Goal: Task Accomplishment & Management: Use online tool/utility

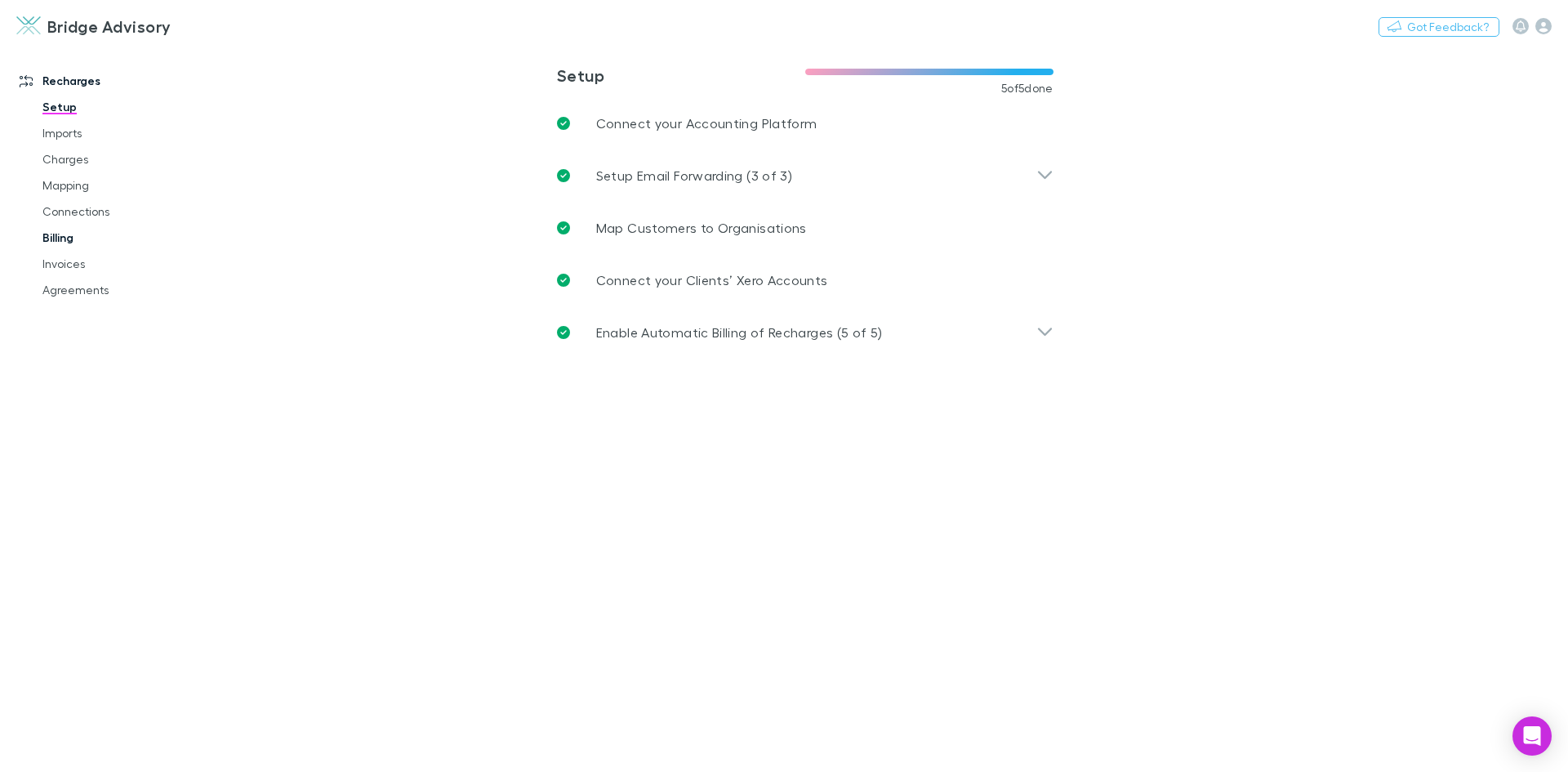
drag, startPoint x: 71, startPoint y: 265, endPoint x: 156, endPoint y: 241, distance: 88.3
click at [71, 265] on link "Invoices" at bounding box center [123, 264] width 195 height 26
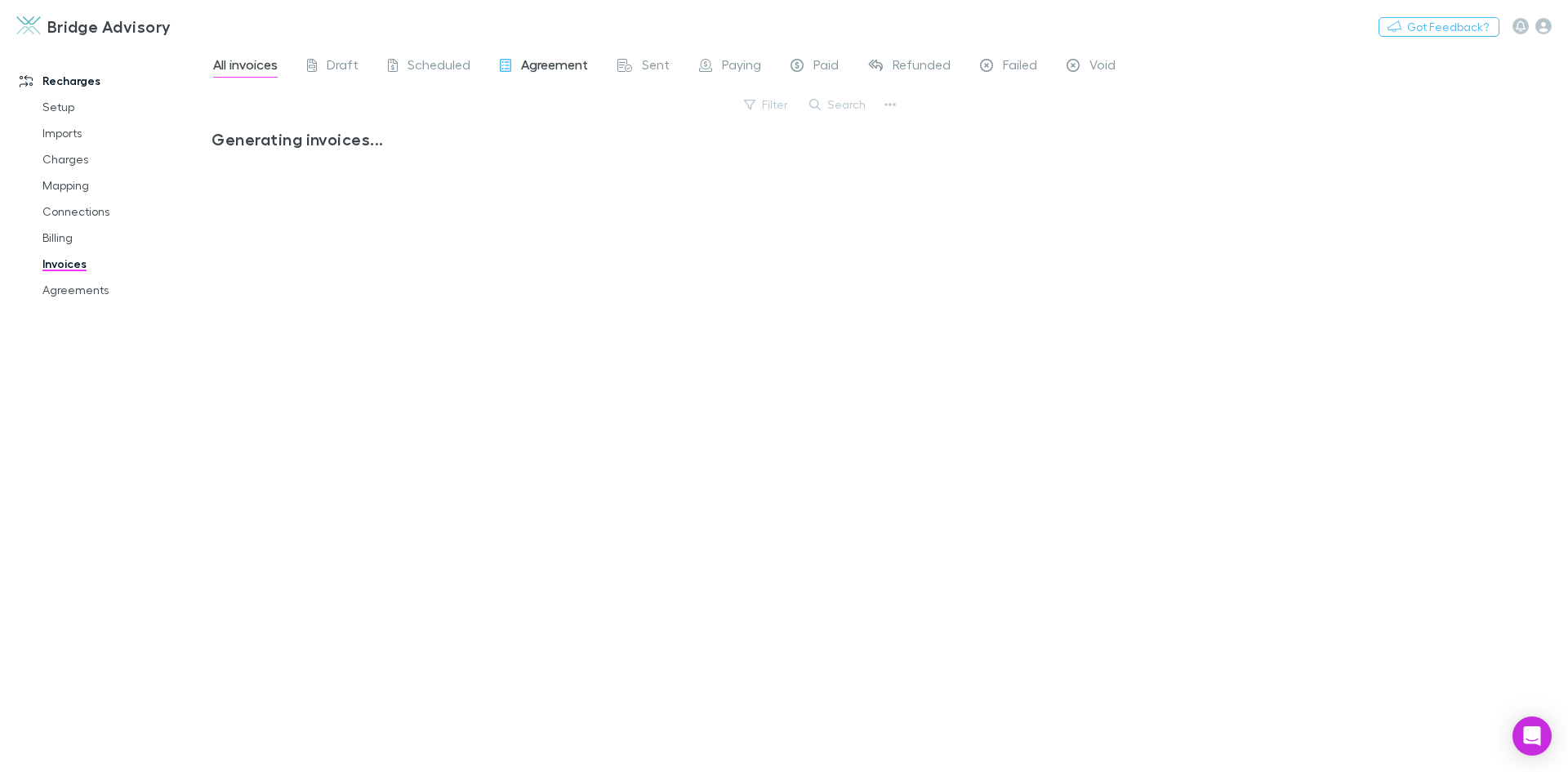
click at [558, 69] on span "Agreement" at bounding box center [554, 67] width 67 height 22
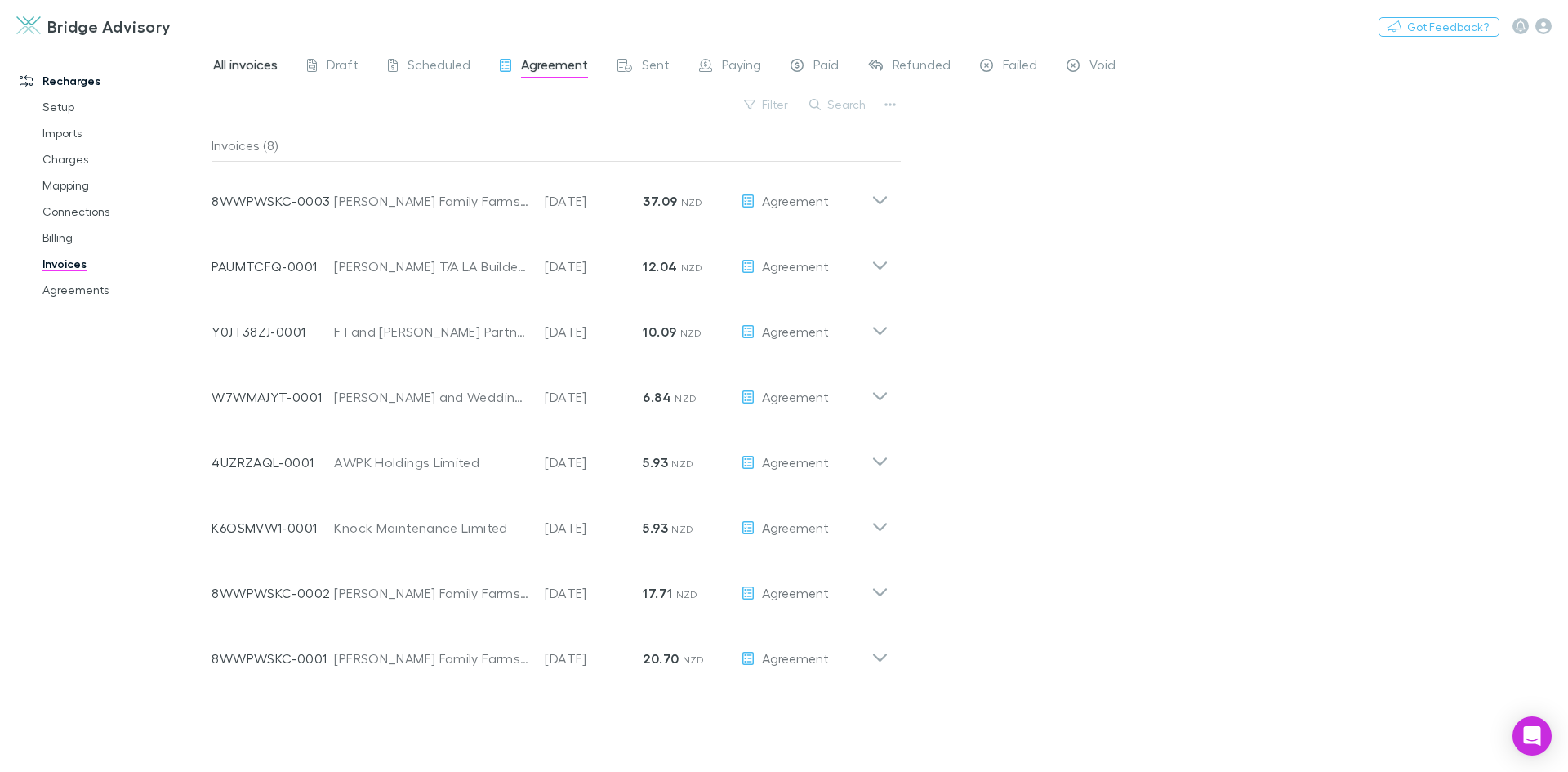
click at [247, 63] on span "All invoices" at bounding box center [246, 67] width 65 height 22
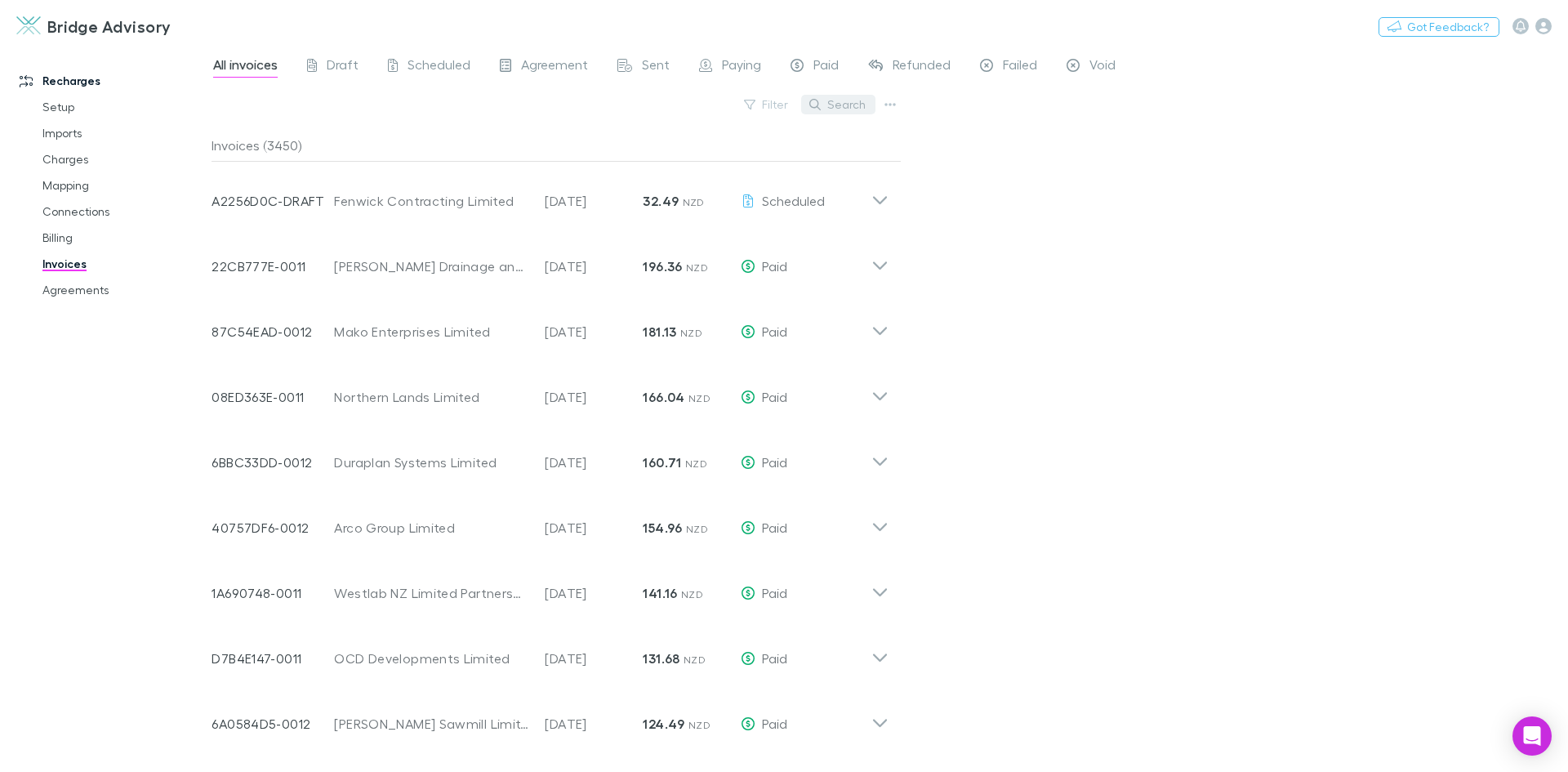
click at [842, 100] on button "Search" at bounding box center [838, 105] width 74 height 20
type input "*"
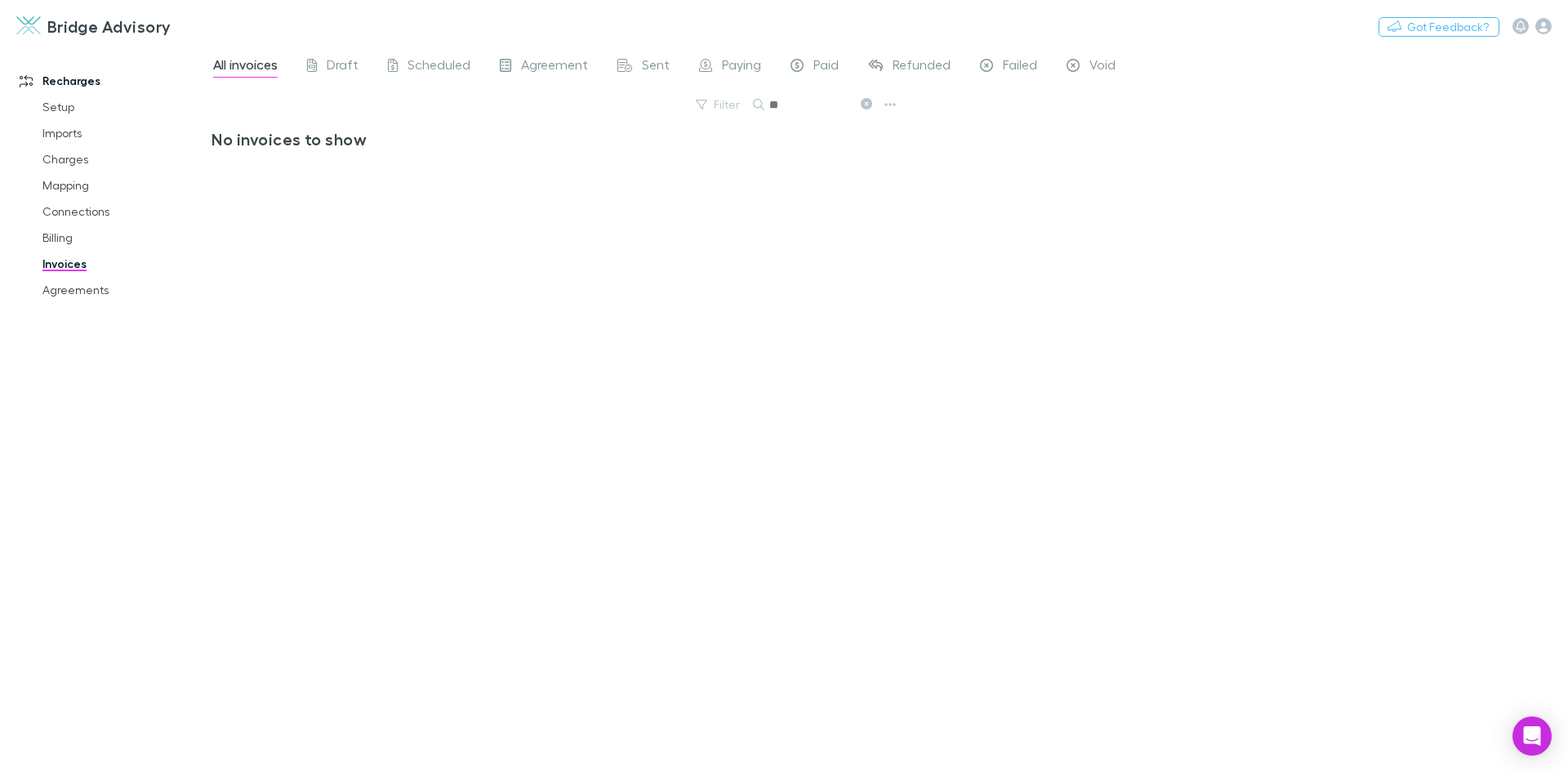
type input "*"
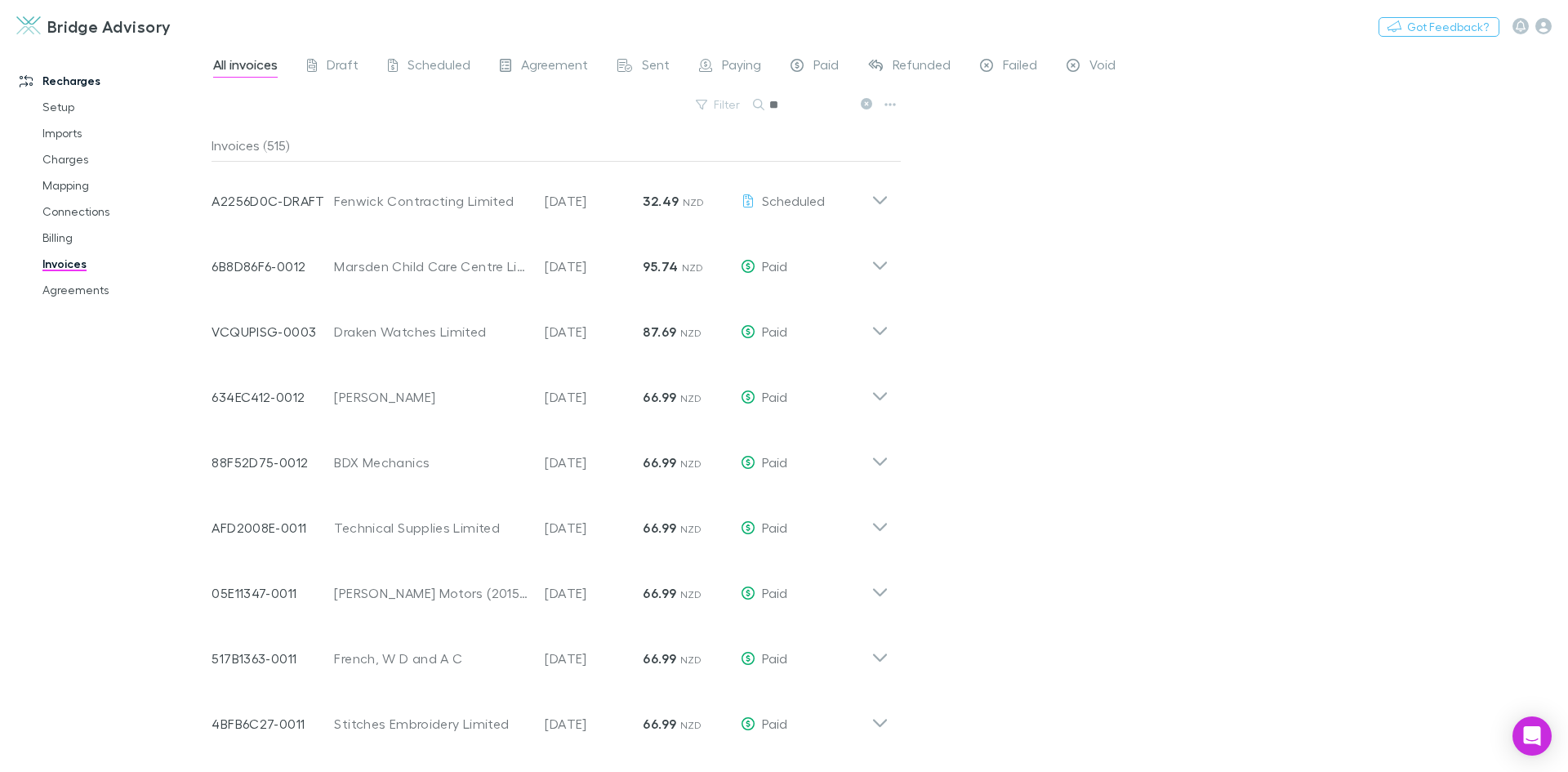
type input "*"
click at [554, 61] on span "Agreement" at bounding box center [554, 67] width 67 height 22
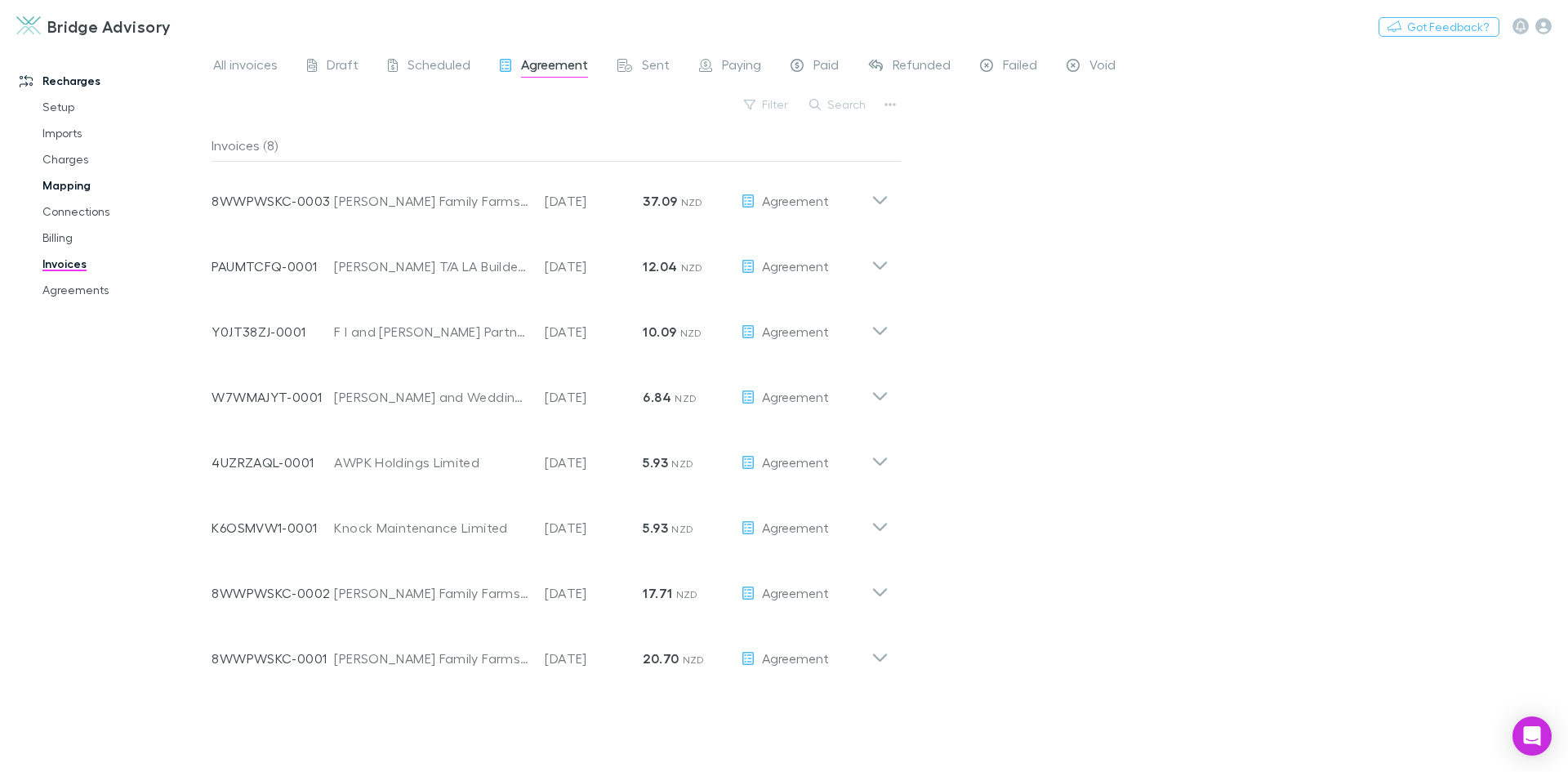
drag, startPoint x: 76, startPoint y: 181, endPoint x: 155, endPoint y: 180, distance: 79.0
click at [76, 181] on link "Mapping" at bounding box center [123, 185] width 195 height 26
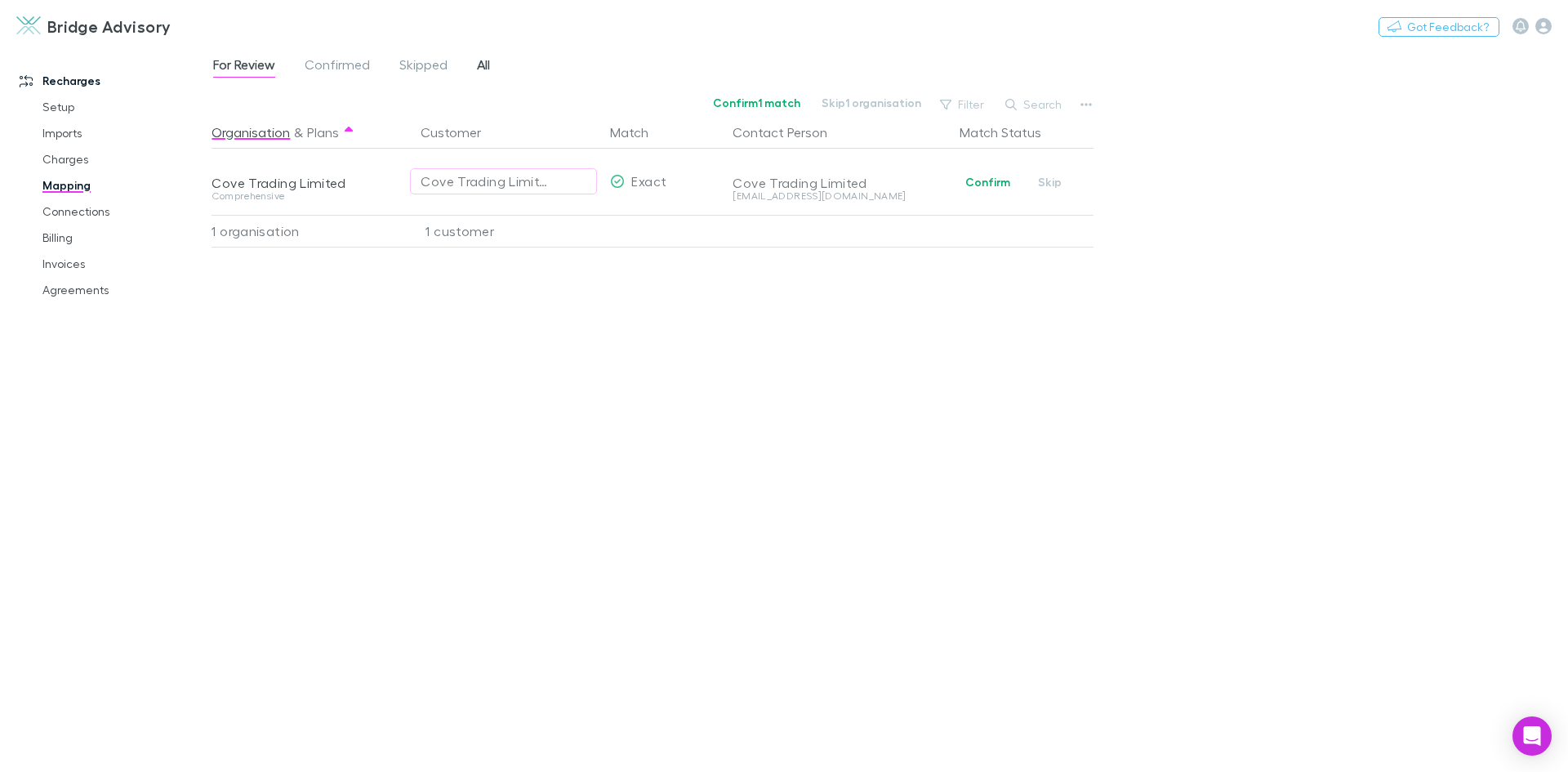
click at [483, 66] on span "All" at bounding box center [483, 67] width 13 height 22
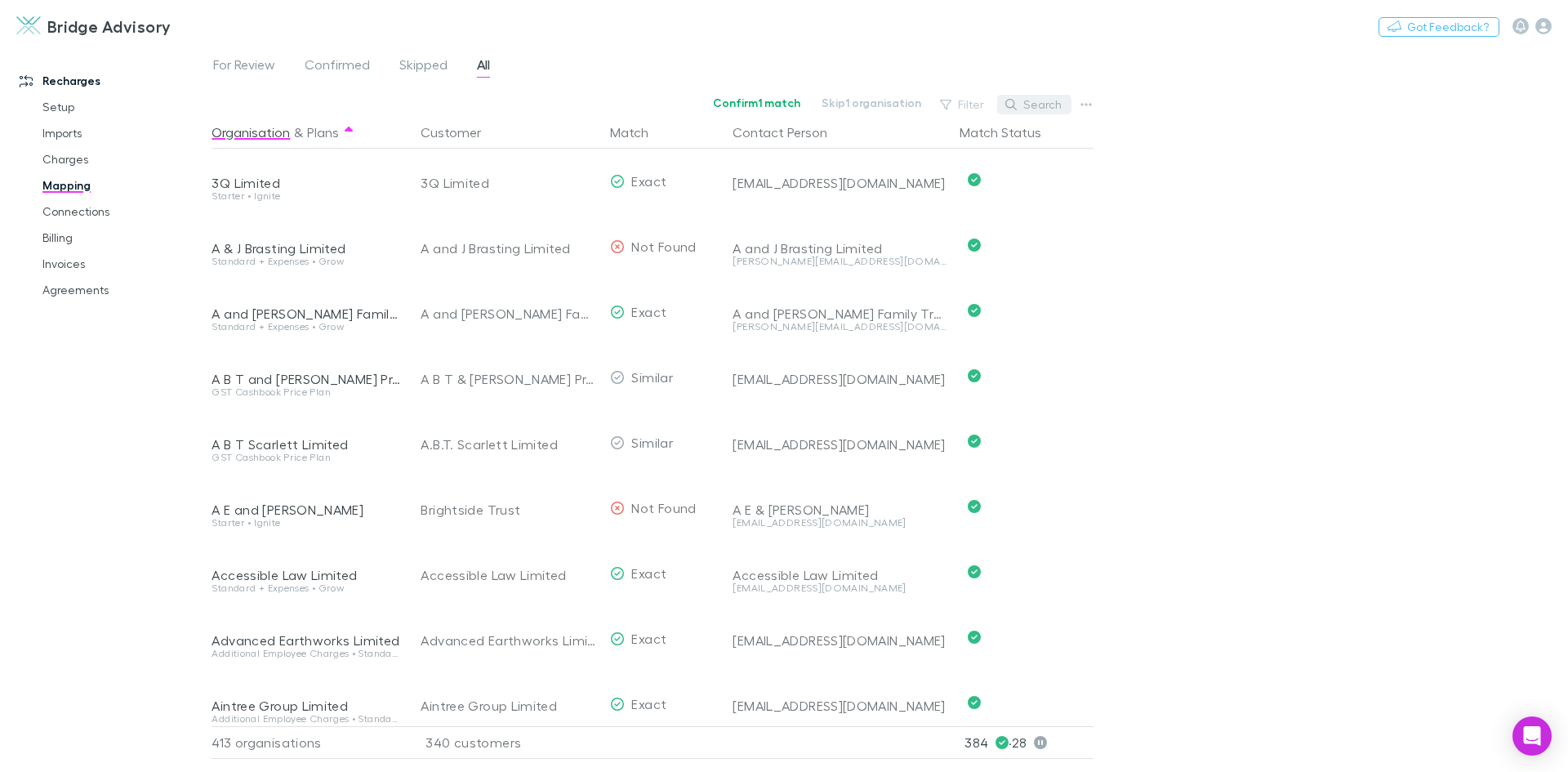
click at [1031, 110] on button "Search" at bounding box center [1034, 105] width 74 height 20
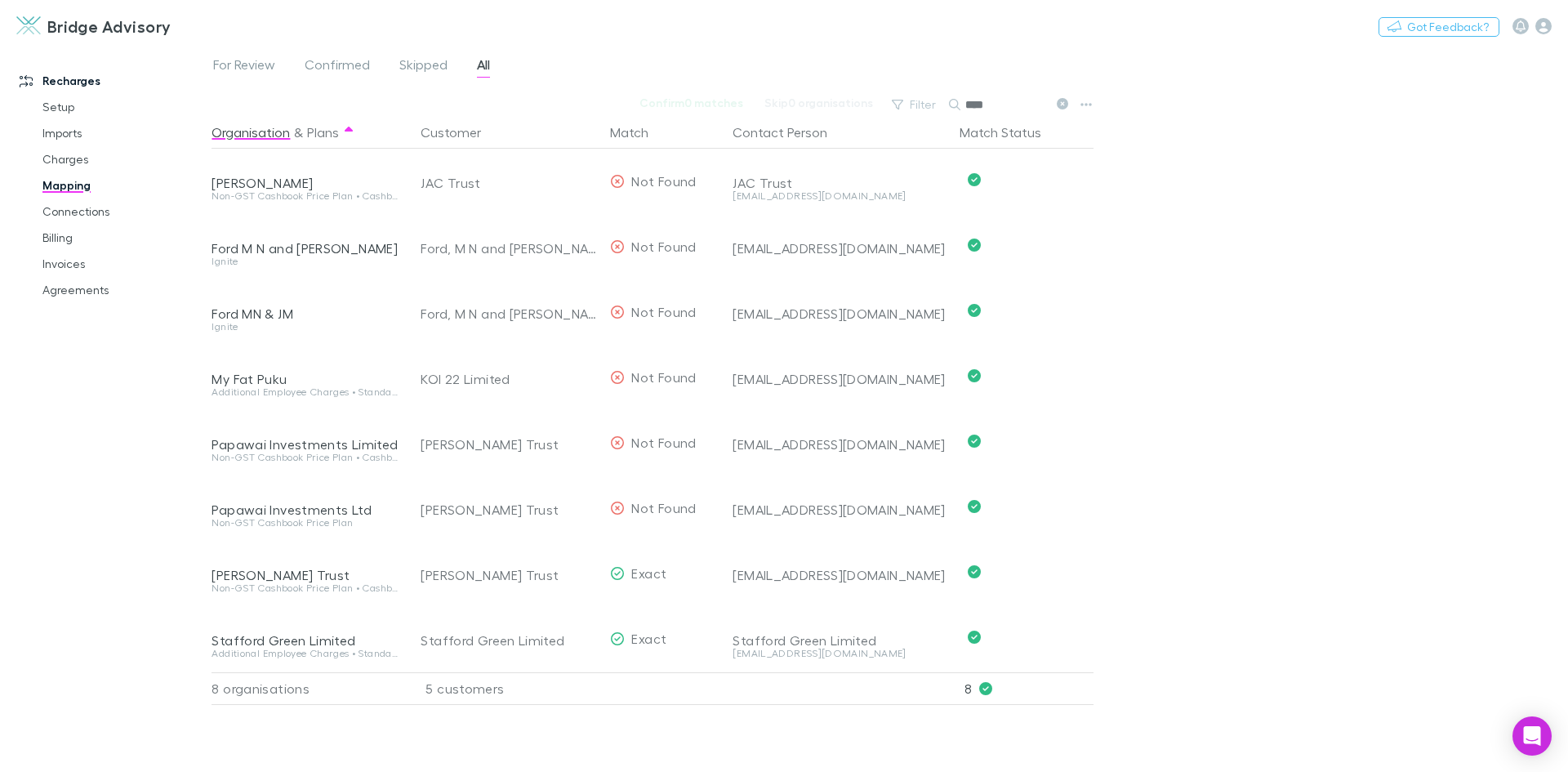
type input "****"
click at [47, 266] on link "Invoices" at bounding box center [123, 264] width 195 height 26
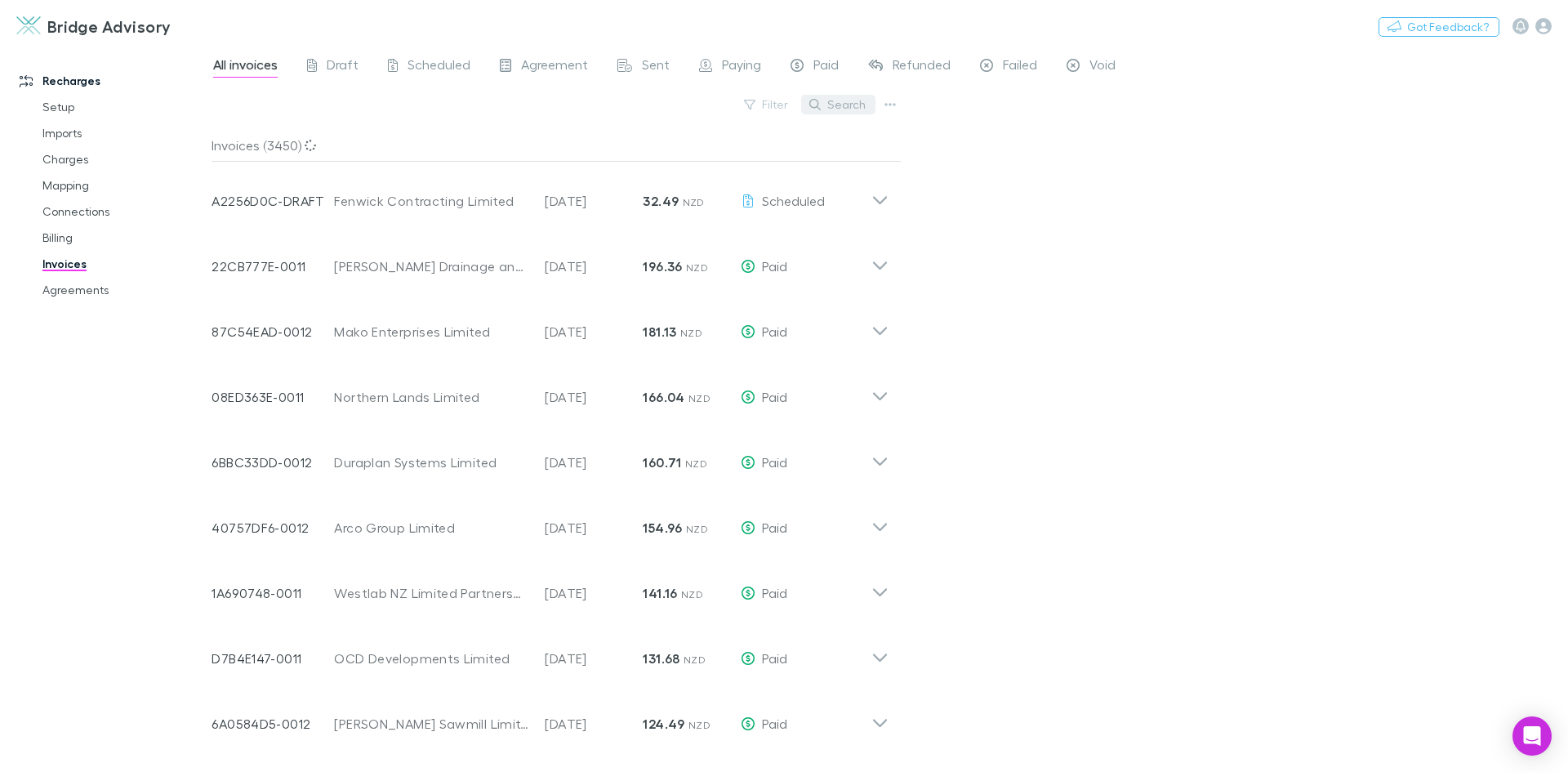
click at [845, 106] on button "Search" at bounding box center [838, 105] width 74 height 20
type input "****"
click at [74, 181] on link "Mapping" at bounding box center [123, 185] width 195 height 26
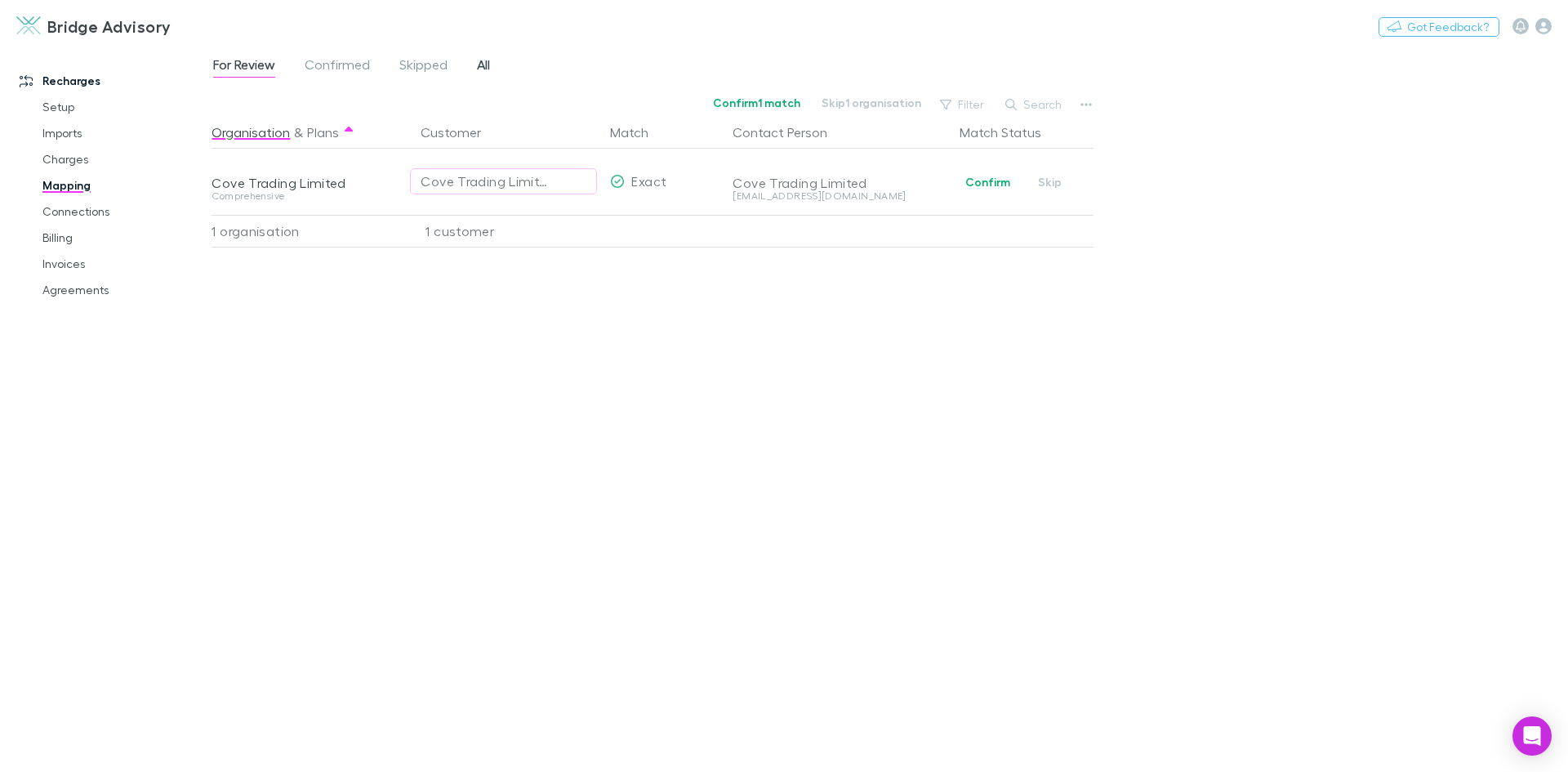
click at [484, 65] on span "All" at bounding box center [483, 67] width 13 height 22
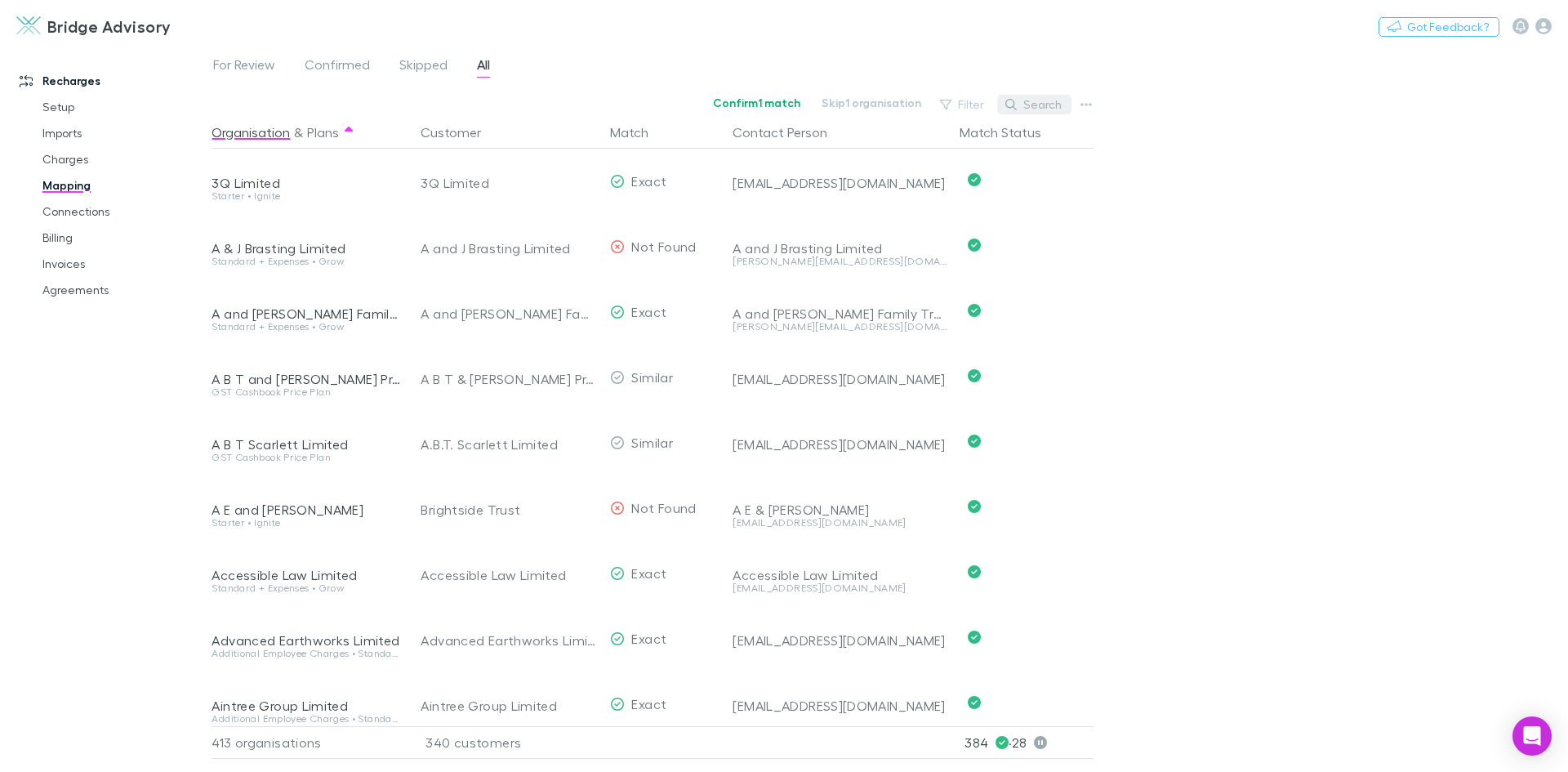
click at [1052, 111] on button "Search" at bounding box center [1034, 105] width 74 height 20
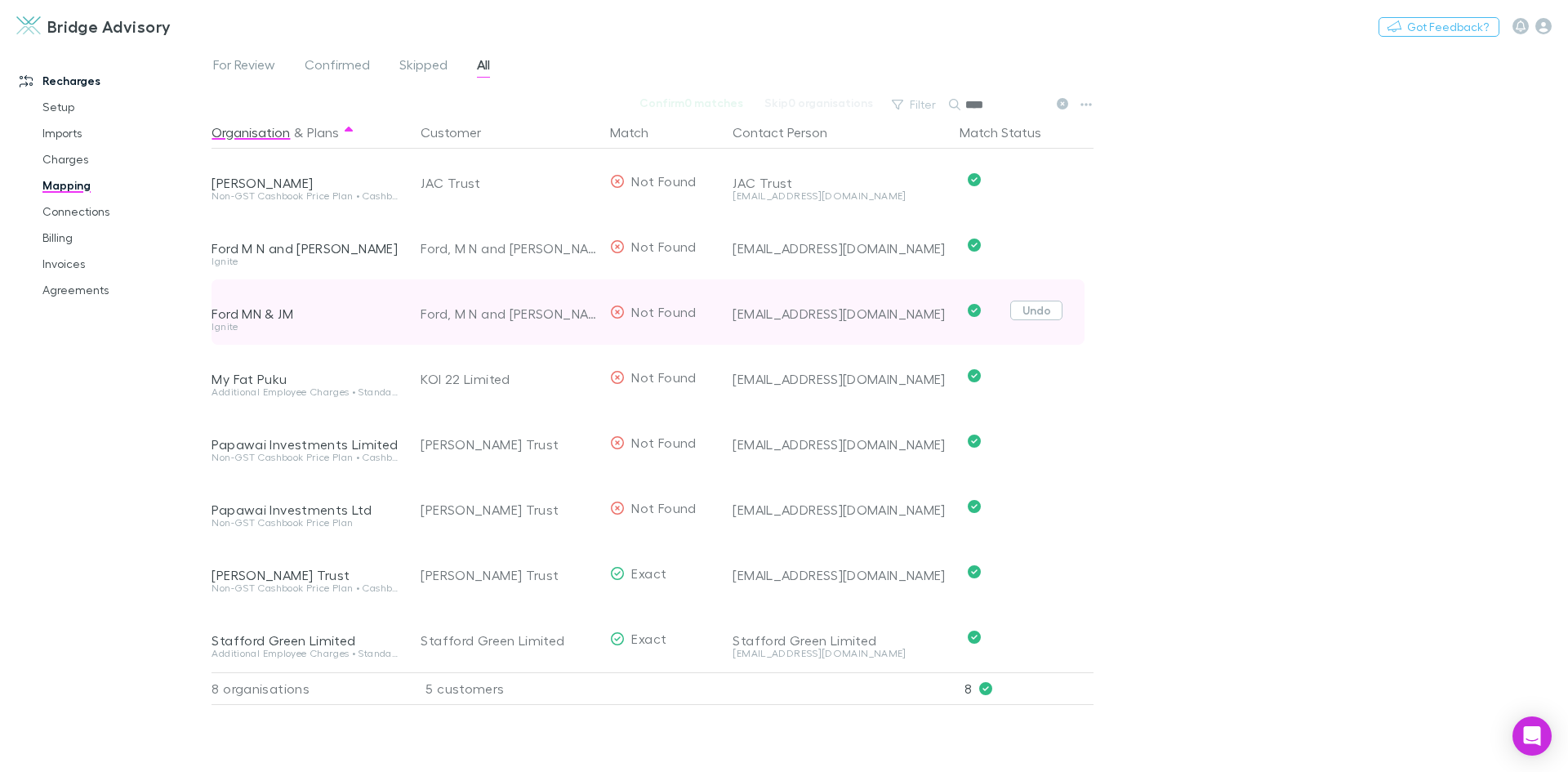
type input "****"
click at [1034, 308] on button "Undo" at bounding box center [1036, 310] width 52 height 20
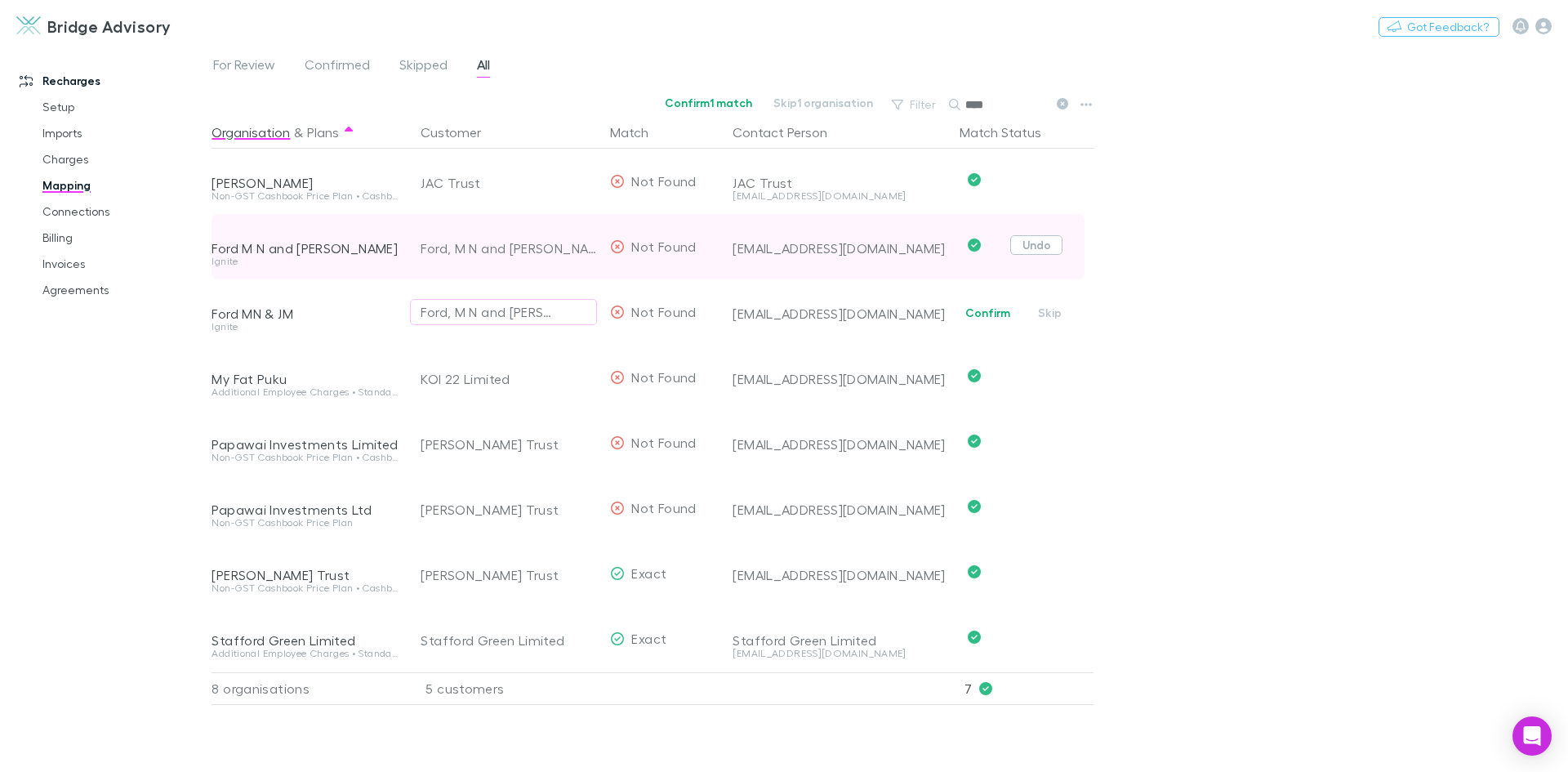
click at [1034, 243] on button "Undo" at bounding box center [1036, 245] width 52 height 20
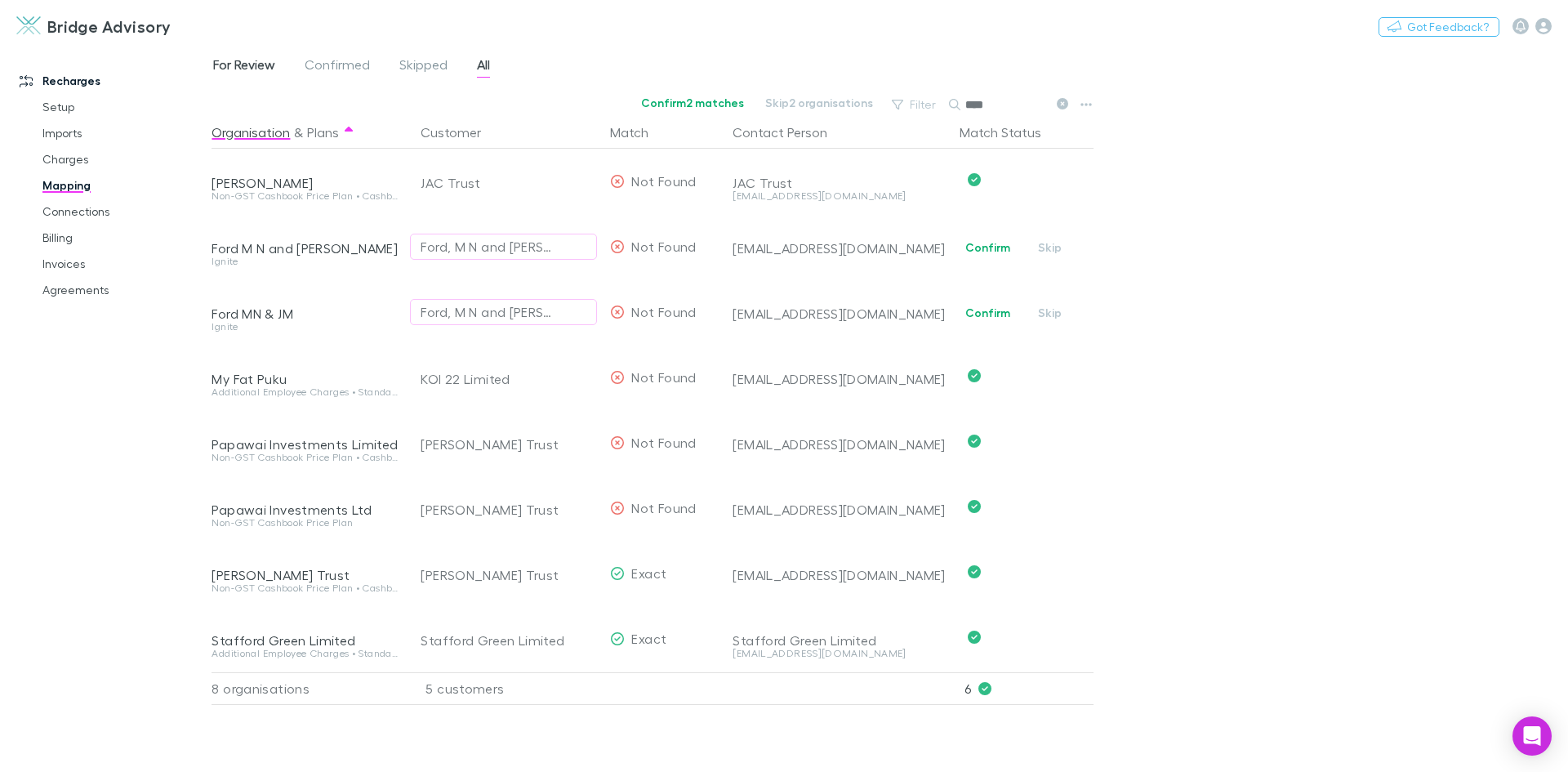
click at [245, 69] on span "For Review" at bounding box center [244, 67] width 62 height 22
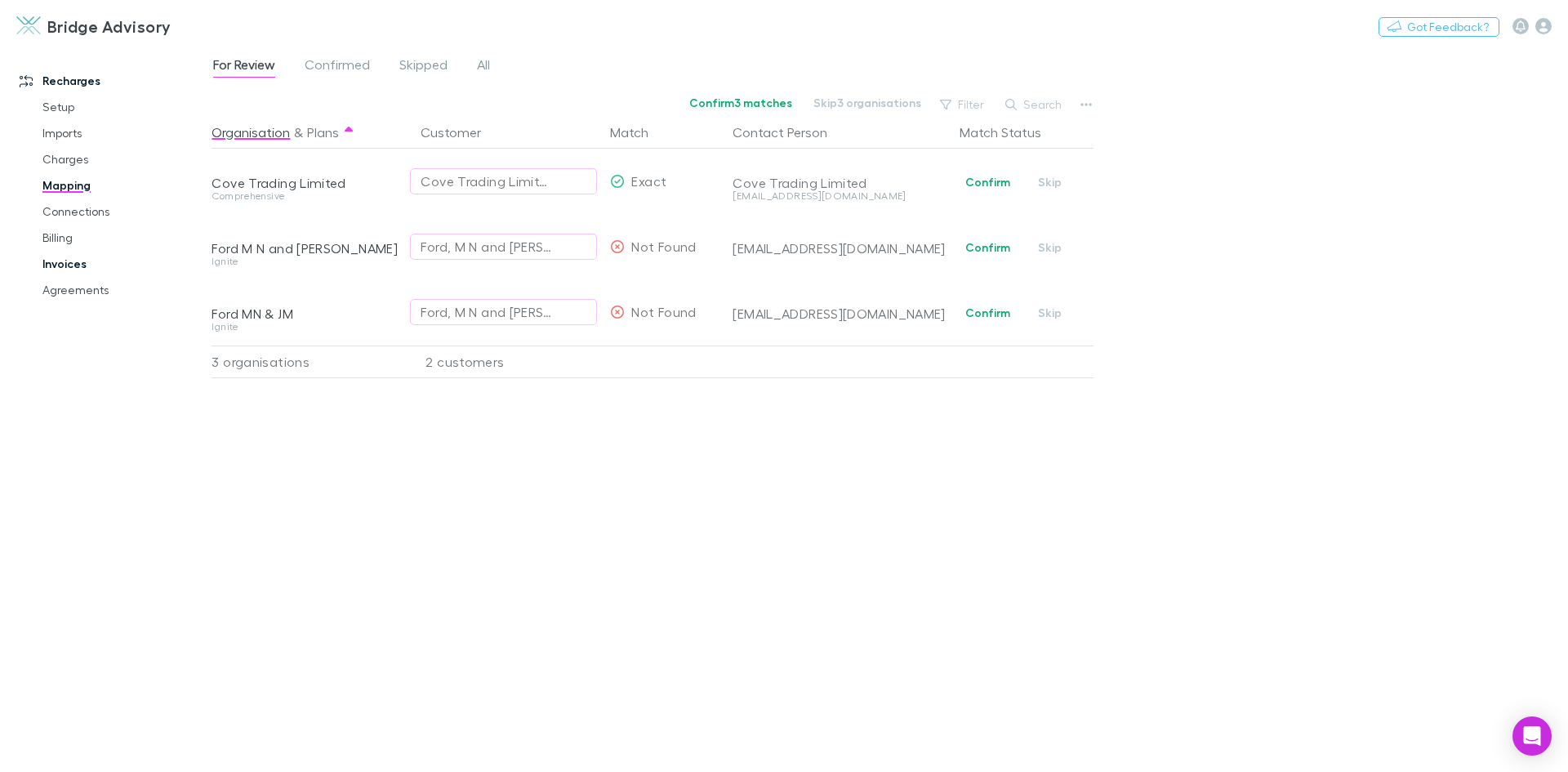
click at [70, 265] on link "Invoices" at bounding box center [123, 264] width 195 height 26
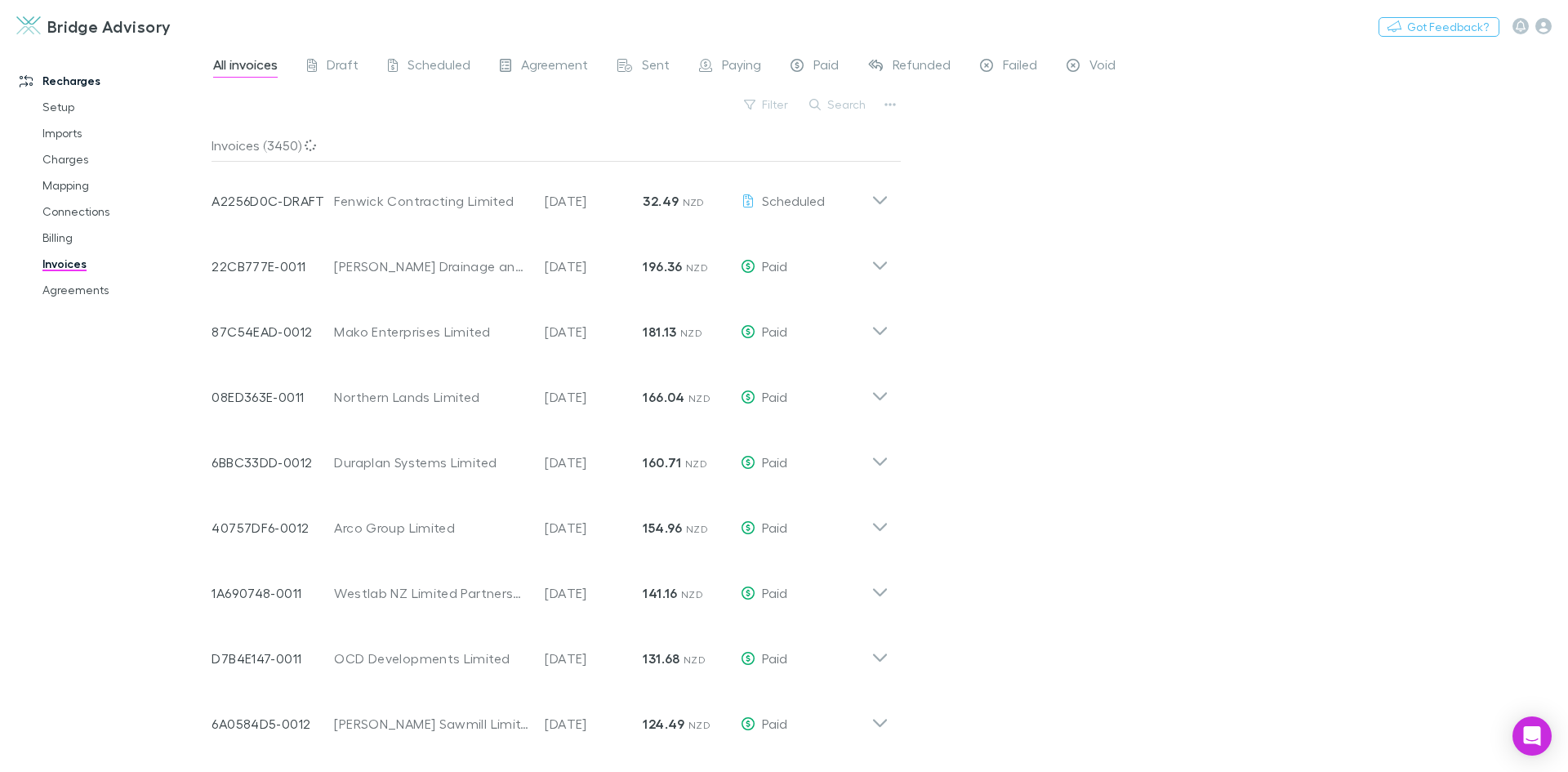
click at [853, 106] on button "Search" at bounding box center [838, 105] width 74 height 20
type input "*"
